Goal: Information Seeking & Learning: Learn about a topic

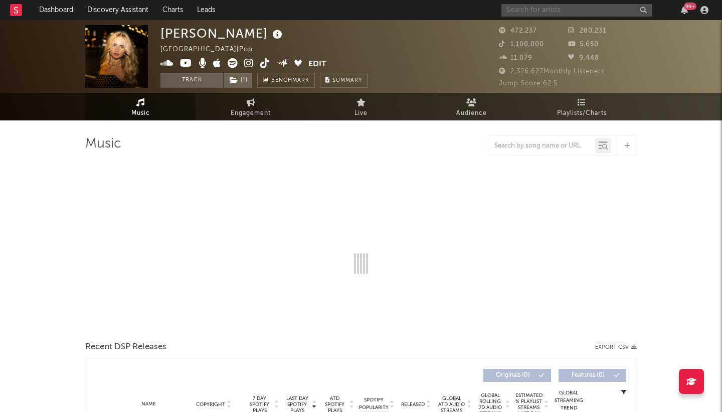
click at [553, 5] on input "text" at bounding box center [577, 10] width 151 height 13
select select "6m"
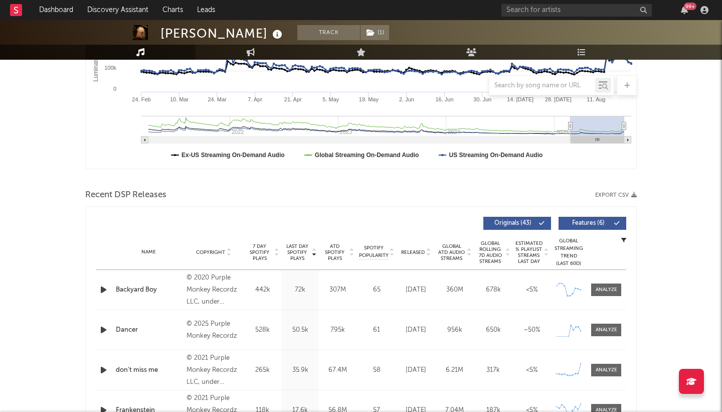
scroll to position [265, 0]
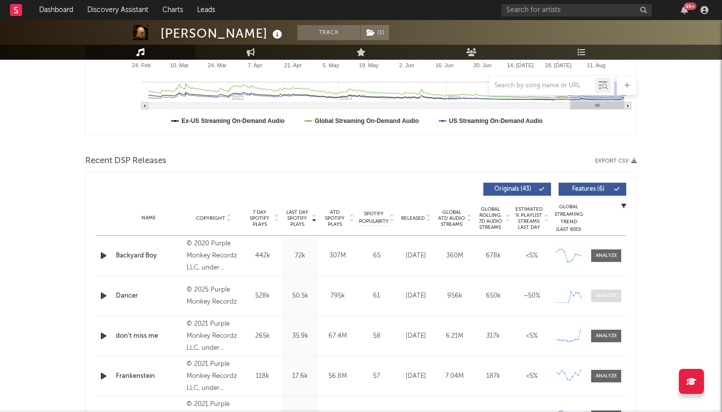
click at [613, 296] on div at bounding box center [607, 296] width 22 height 8
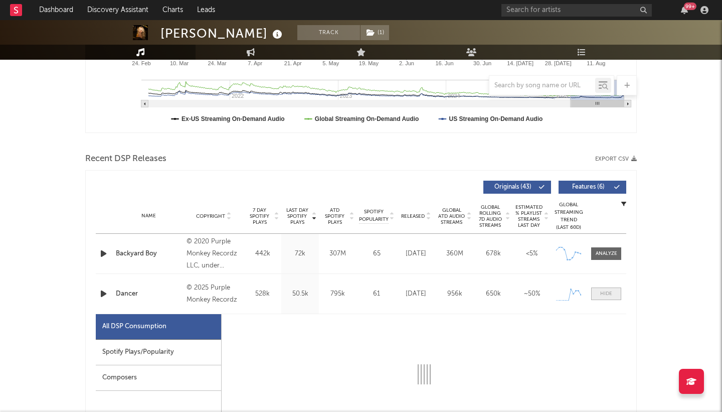
select select "1w"
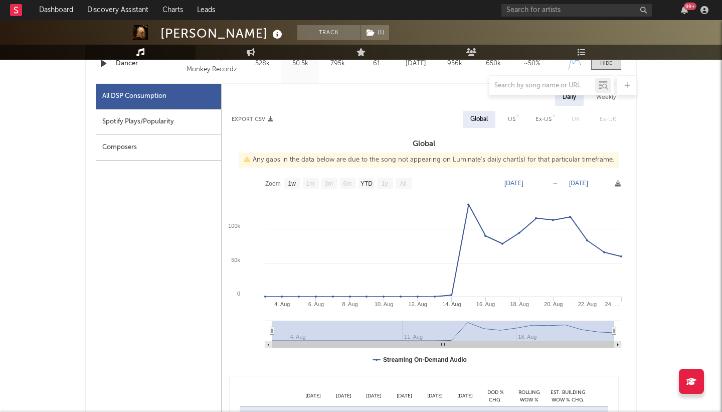
scroll to position [454, 0]
